Goal: Task Accomplishment & Management: Manage account settings

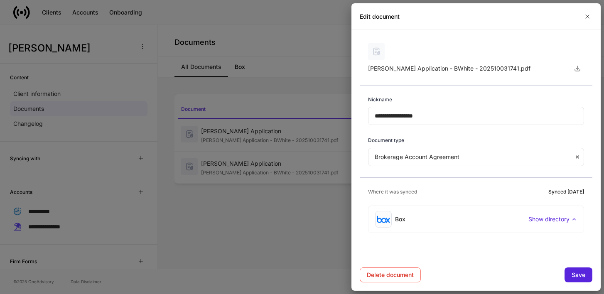
scroll to position [13, 0]
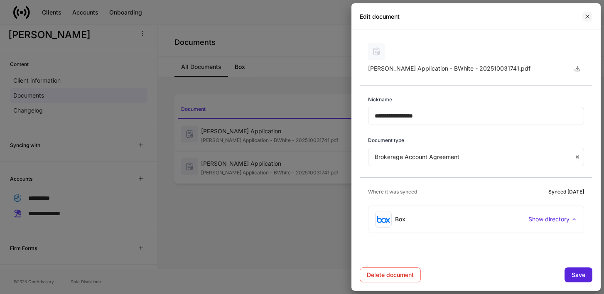
click at [585, 16] on icon "button" at bounding box center [588, 16] width 7 height 7
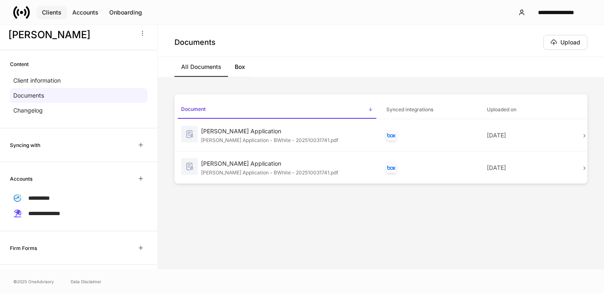
click at [49, 10] on div "Clients" at bounding box center [52, 12] width 20 height 8
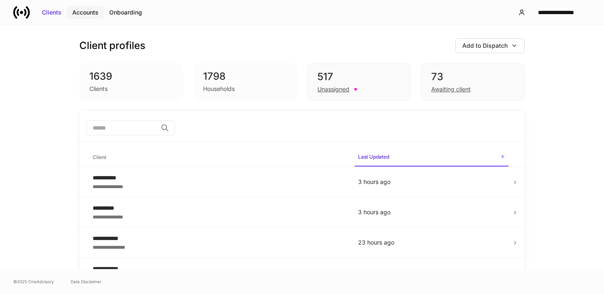
click at [81, 9] on div "Accounts" at bounding box center [85, 12] width 26 height 8
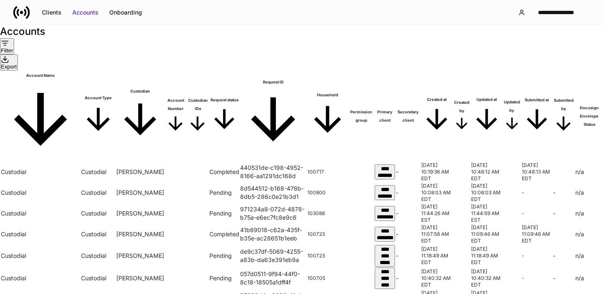
scroll to position [0, 647]
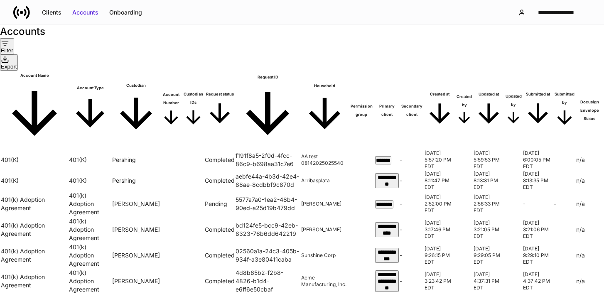
click at [22, 12] on icon at bounding box center [21, 12] width 3 height 3
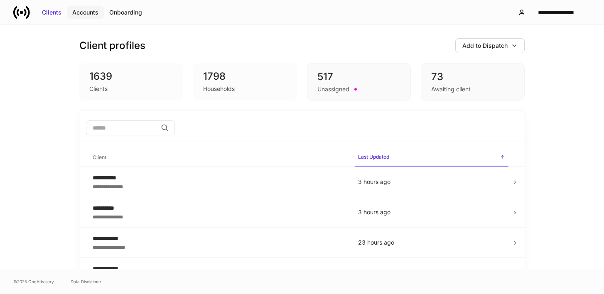
click at [88, 12] on div "Accounts" at bounding box center [85, 12] width 26 height 8
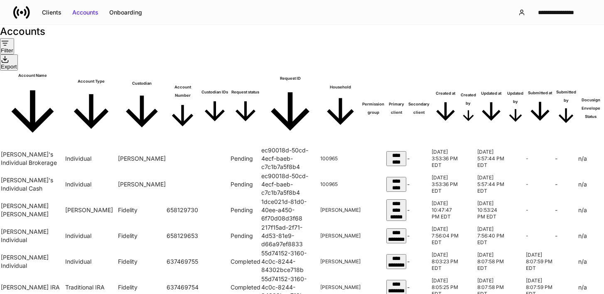
scroll to position [241, 647]
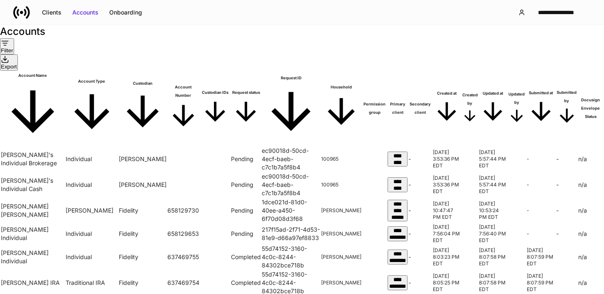
click at [527, 89] on h6 "Submitted at" at bounding box center [541, 93] width 29 height 8
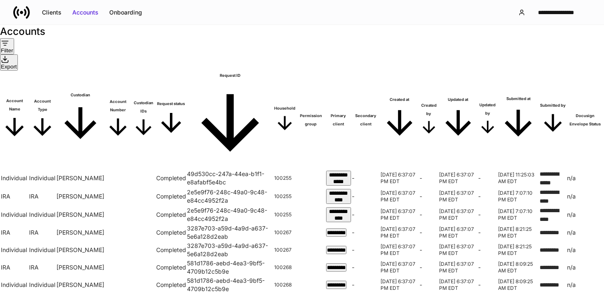
click at [498, 95] on h6 "Submitted at" at bounding box center [518, 99] width 40 height 8
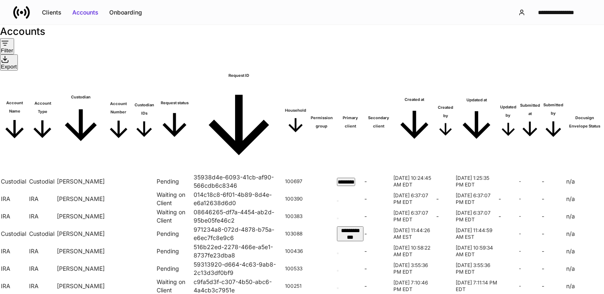
scroll to position [0, 647]
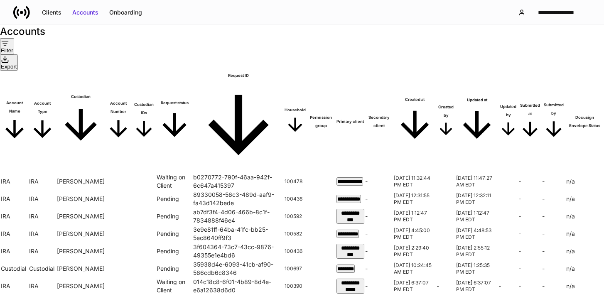
click at [519, 101] on h6 "Submitted at" at bounding box center [530, 109] width 22 height 17
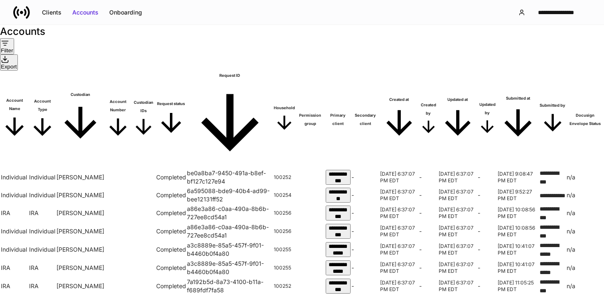
scroll to position [0, 647]
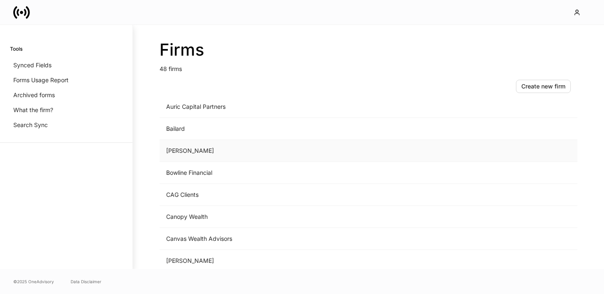
scroll to position [118, 0]
click at [181, 194] on td "CAG Clients" at bounding box center [300, 194] width 280 height 22
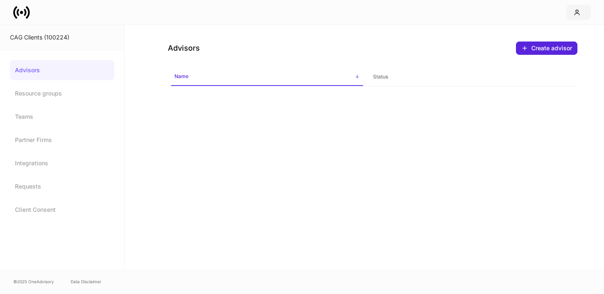
click at [574, 10] on icon "button" at bounding box center [577, 12] width 7 height 7
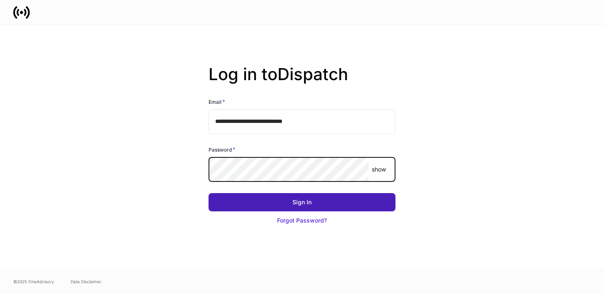
click at [353, 200] on button "Sign In" at bounding box center [302, 202] width 187 height 18
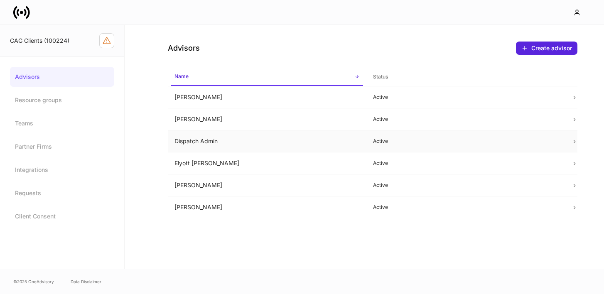
drag, startPoint x: 226, startPoint y: 138, endPoint x: 232, endPoint y: 136, distance: 6.0
click at [227, 138] on td "Dispatch Admin" at bounding box center [267, 142] width 199 height 22
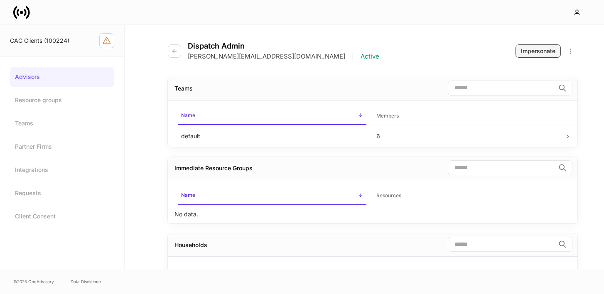
click at [539, 48] on div "Impersonate" at bounding box center [538, 51] width 35 height 8
drag, startPoint x: 27, startPoint y: 45, endPoint x: 30, endPoint y: 40, distance: 5.6
click at [27, 45] on div "CAG Clients (100224)" at bounding box center [62, 40] width 104 height 15
click at [25, 13] on icon at bounding box center [21, 12] width 17 height 17
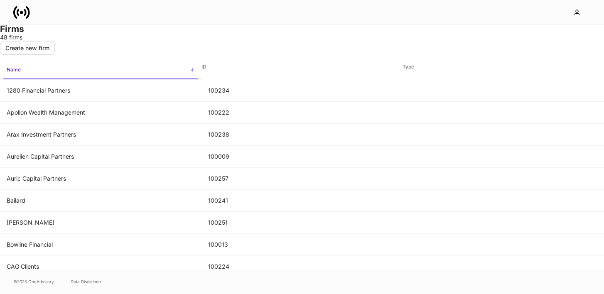
scroll to position [234, 0]
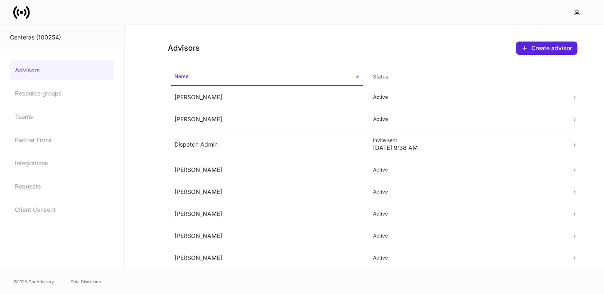
scroll to position [10, 0]
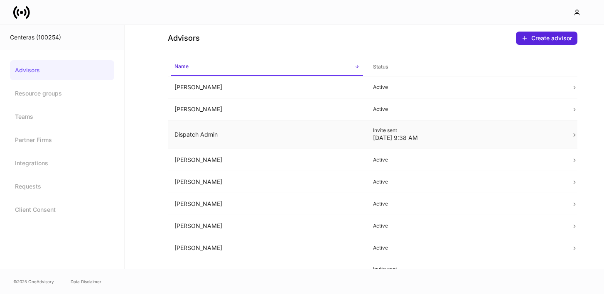
click at [217, 133] on td "Dispatch Admin" at bounding box center [267, 135] width 199 height 29
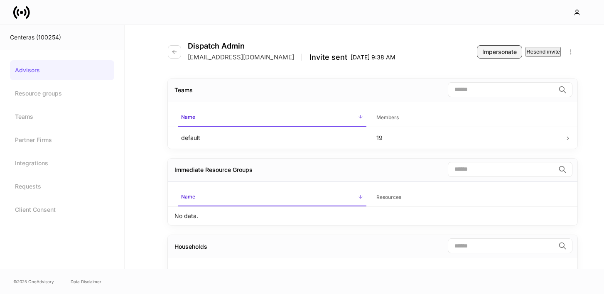
click at [488, 51] on div "Impersonate" at bounding box center [500, 52] width 35 height 8
